Goal: Find specific page/section: Find specific page/section

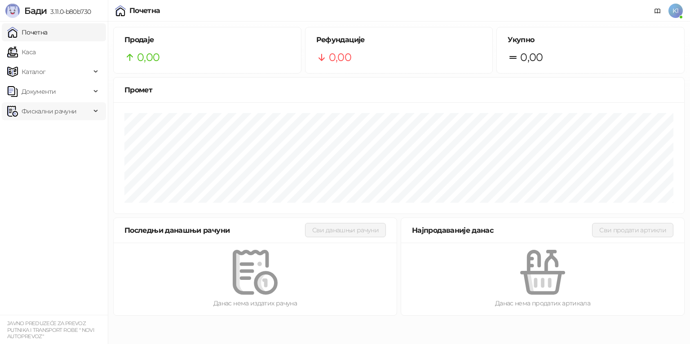
click at [40, 112] on span "Фискални рачуни" at bounding box center [49, 111] width 55 height 18
click at [33, 156] on link "По данима" at bounding box center [35, 151] width 48 height 18
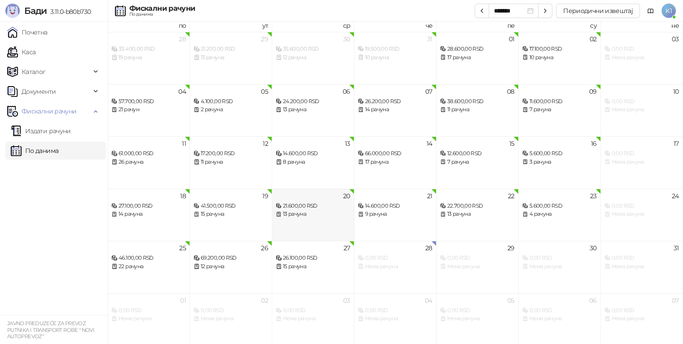
scroll to position [5, 0]
click at [401, 253] on div "0,00 RSD" at bounding box center [395, 257] width 75 height 9
